Goal: Information Seeking & Learning: Learn about a topic

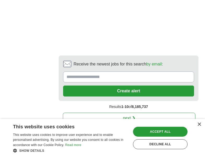
scroll to position [1301, 0]
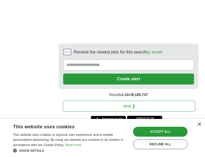
click at [133, 100] on link "next ❯" at bounding box center [129, 105] width 132 height 11
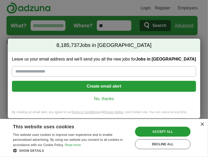
click at [105, 98] on link "No, thanks" at bounding box center [104, 99] width 176 height 6
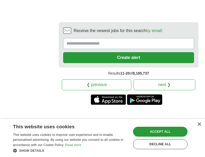
scroll to position [1357, 0]
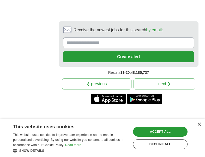
click at [171, 78] on link "next ❯" at bounding box center [164, 83] width 62 height 11
click at [168, 78] on link "next ❯" at bounding box center [164, 83] width 62 height 11
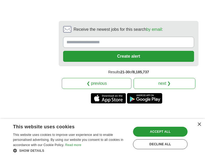
scroll to position [1348, 0]
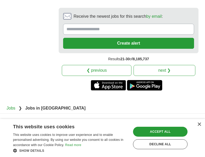
click at [165, 65] on link "next ❯" at bounding box center [164, 70] width 62 height 11
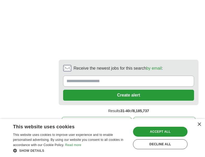
scroll to position [1405, 0]
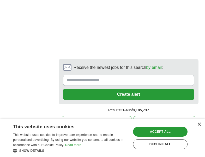
click at [168, 116] on link "next ❯" at bounding box center [164, 121] width 62 height 11
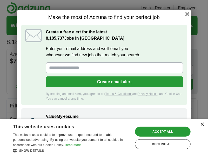
click at [203, 124] on div "×" at bounding box center [203, 124] width 4 height 4
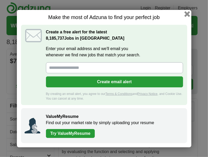
click at [188, 13] on button "button" at bounding box center [188, 14] width 6 height 6
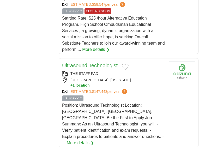
scroll to position [911, 0]
